Goal: Answer question/provide support: Share knowledge or assist other users

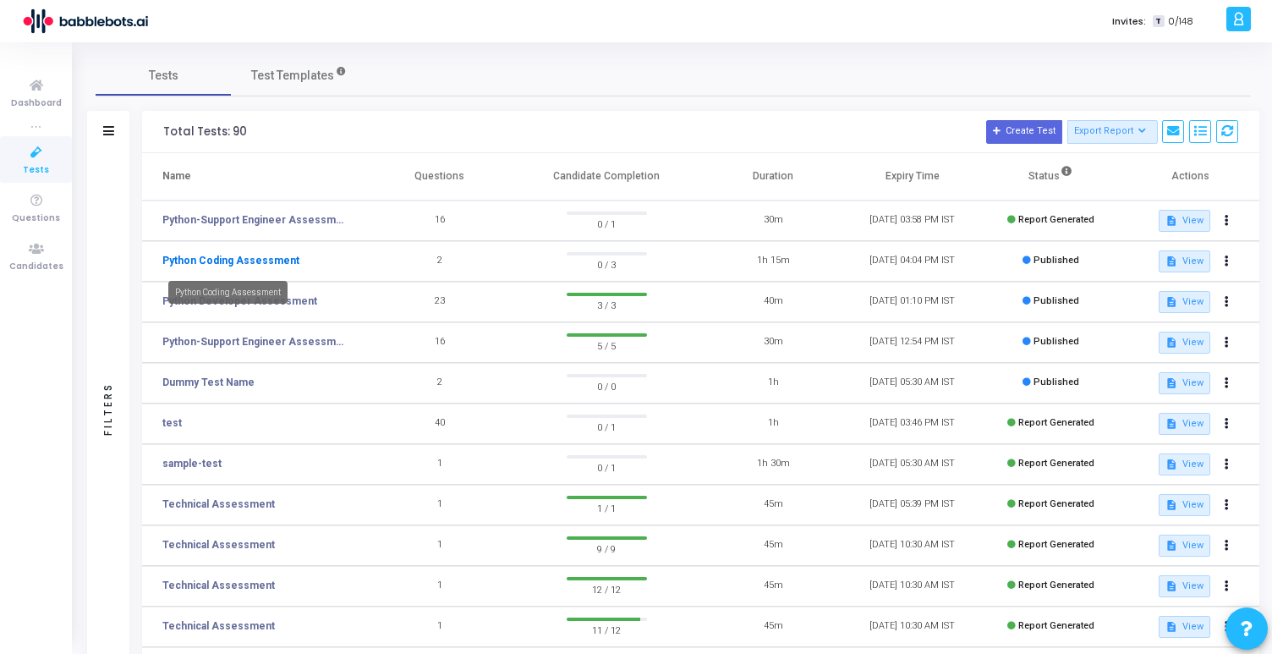
click at [236, 256] on link "Python Coding Assessment" at bounding box center [230, 260] width 137 height 15
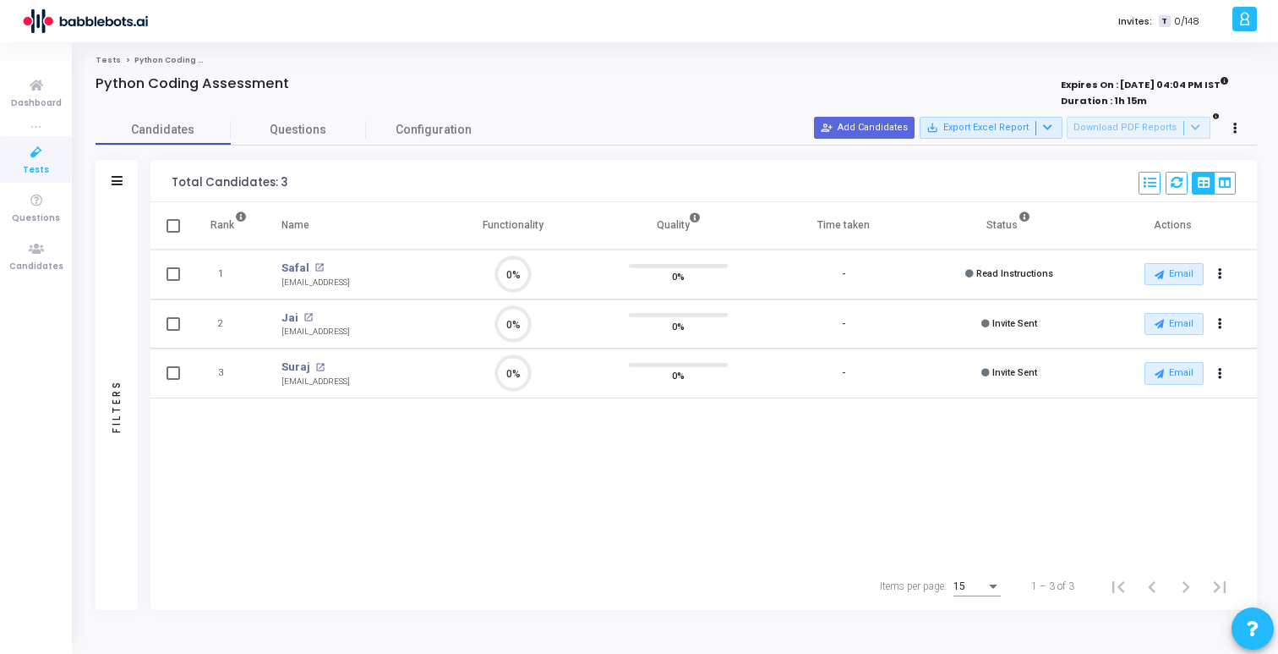
scroll to position [36, 43]
click at [1195, 380] on button "Email" at bounding box center [1174, 373] width 59 height 22
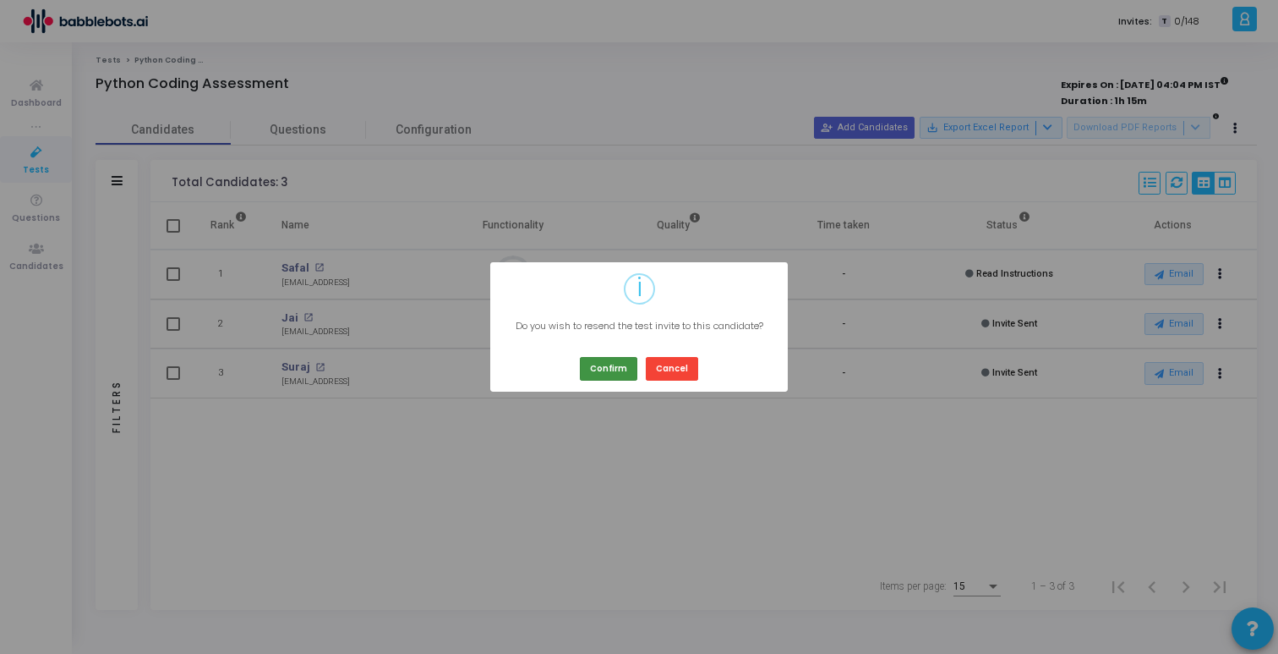
click at [621, 368] on button "Confirm" at bounding box center [608, 368] width 57 height 23
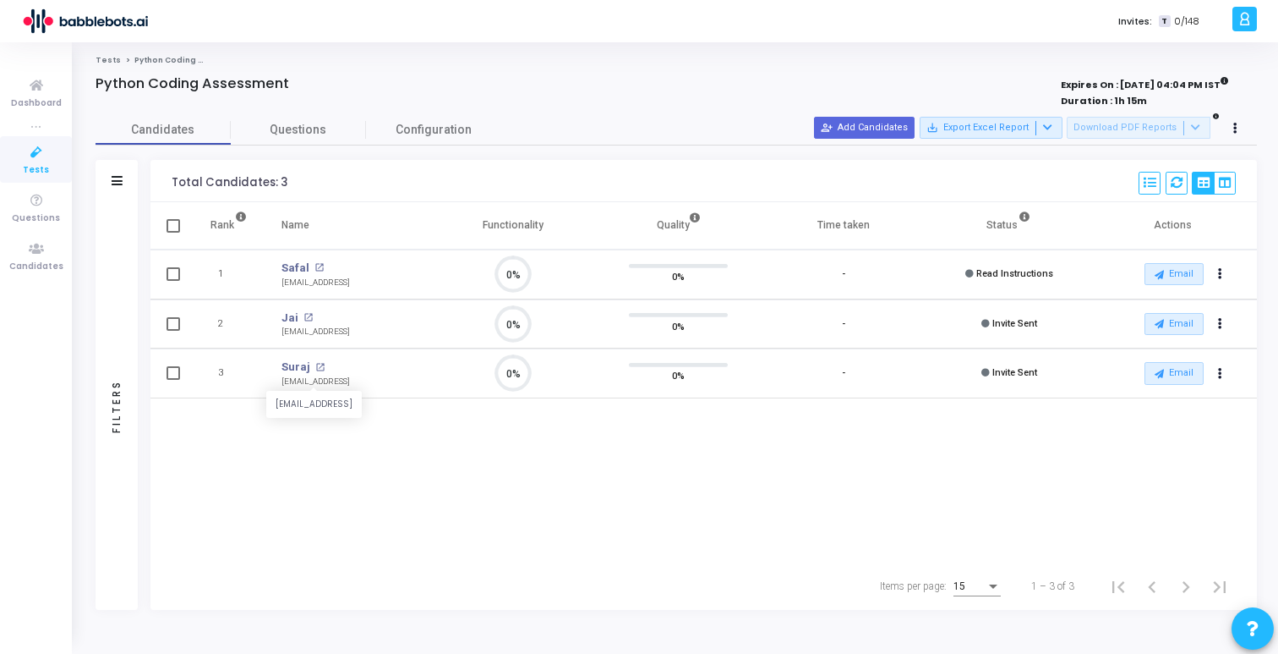
click at [329, 385] on div "[EMAIL_ADDRESS]" at bounding box center [316, 381] width 68 height 13
click at [502, 364] on icon "0%" at bounding box center [508, 374] width 50 height 44
